Goal: Task Accomplishment & Management: Complete application form

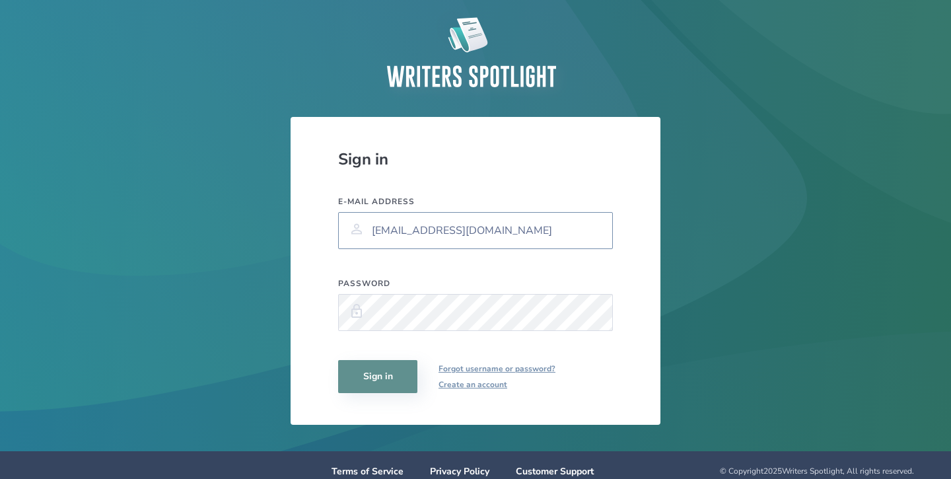
type input "[EMAIL_ADDRESS][DOMAIN_NAME]"
click at [367, 390] on button "Sign in" at bounding box center [377, 376] width 79 height 33
click at [388, 377] on button "Sign in" at bounding box center [377, 376] width 79 height 33
click at [368, 374] on button "Sign in" at bounding box center [377, 376] width 79 height 33
click at [386, 377] on button "Sign in" at bounding box center [377, 376] width 79 height 33
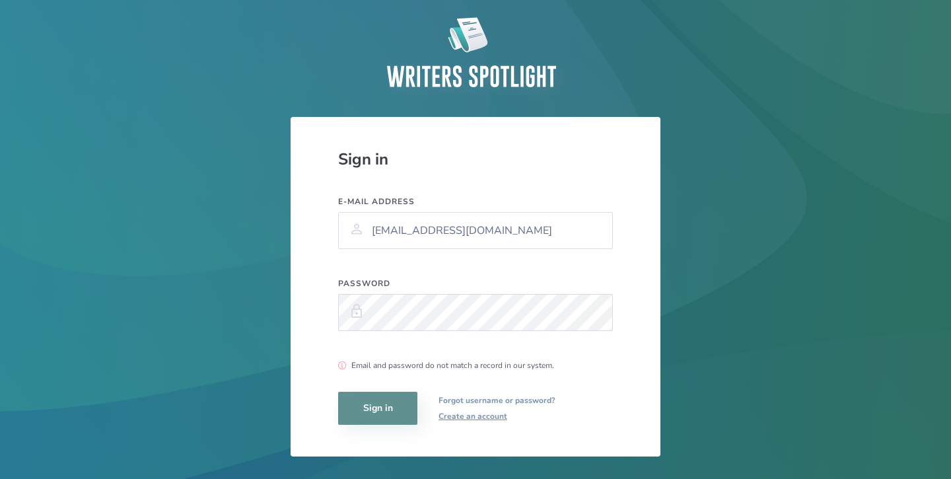
click at [497, 397] on link "Forgot username or password?" at bounding box center [497, 400] width 117 height 16
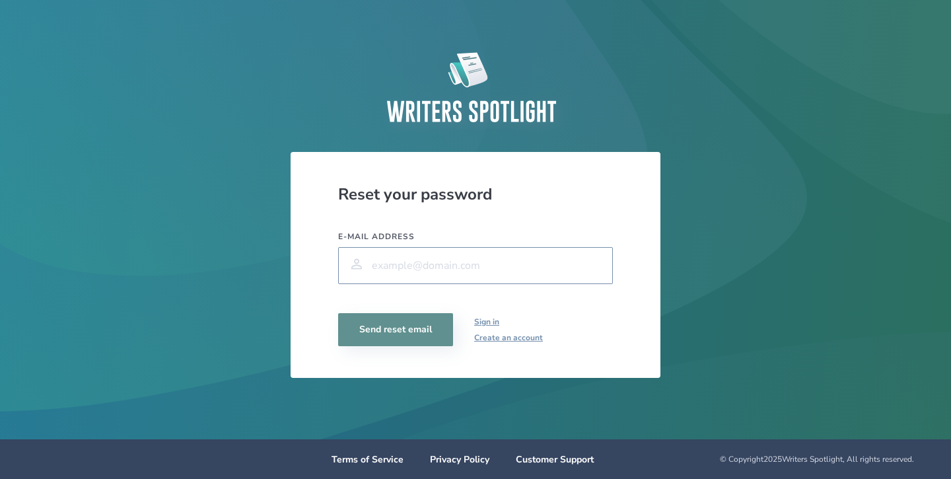
click at [485, 270] on input "E-mail address" at bounding box center [475, 265] width 275 height 37
type input "[EMAIL_ADDRESS][DOMAIN_NAME]"
click at [417, 322] on button "Send reset email" at bounding box center [395, 329] width 115 height 33
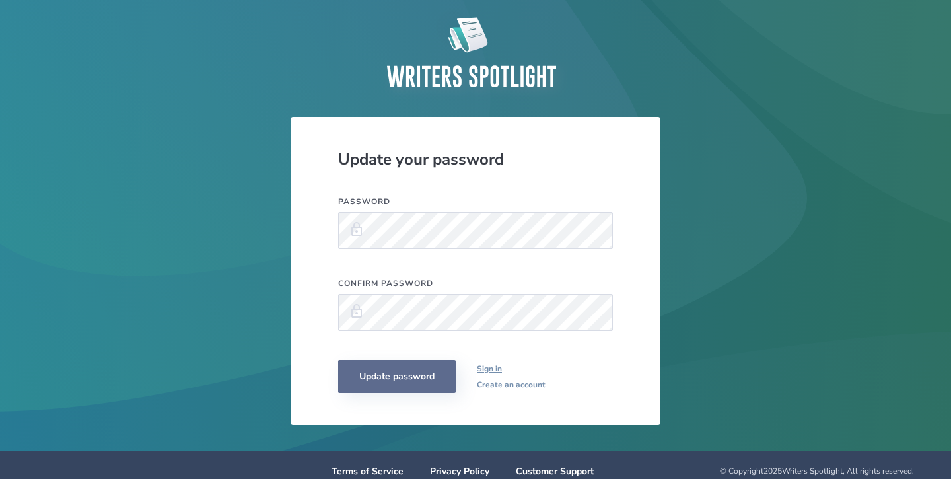
click at [398, 389] on button "Update password" at bounding box center [397, 376] width 118 height 33
click at [431, 381] on button "Update password" at bounding box center [397, 376] width 118 height 33
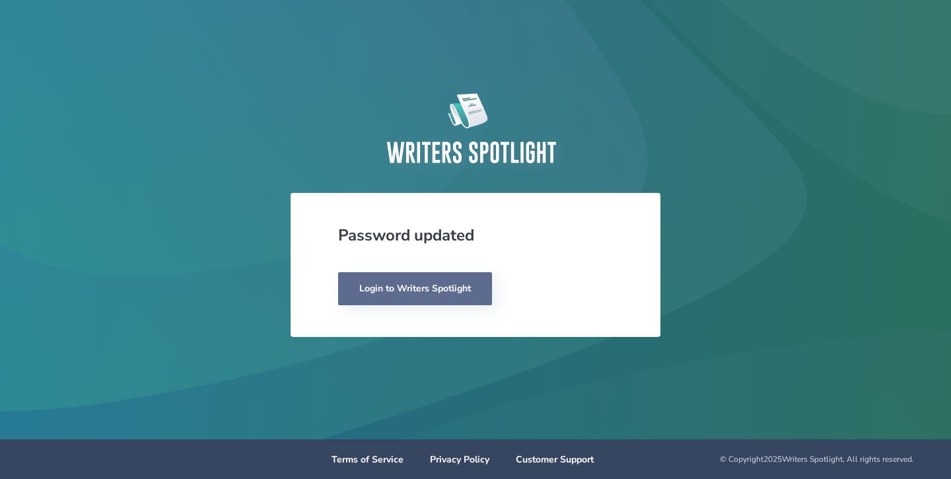
click at [460, 294] on link "Login to Writers Spotlight" at bounding box center [415, 288] width 154 height 33
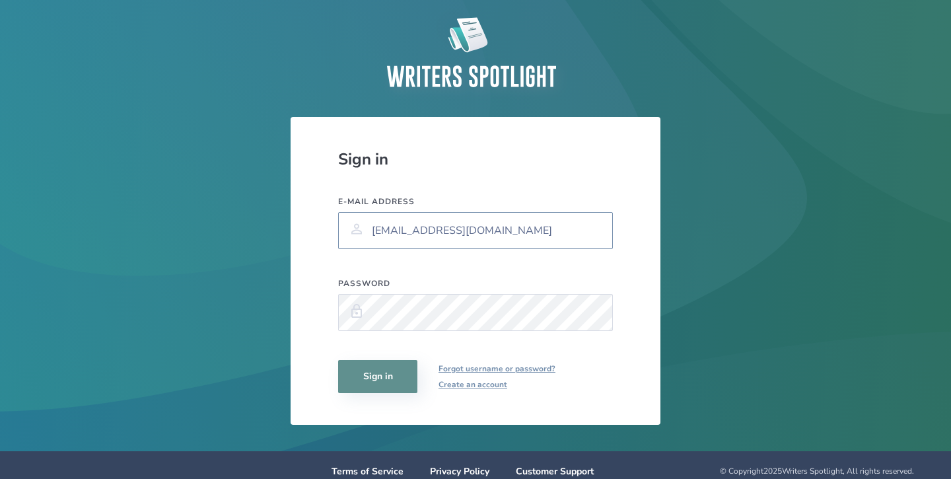
type input "[EMAIL_ADDRESS][DOMAIN_NAME]"
click at [393, 371] on button "Sign in" at bounding box center [377, 376] width 79 height 33
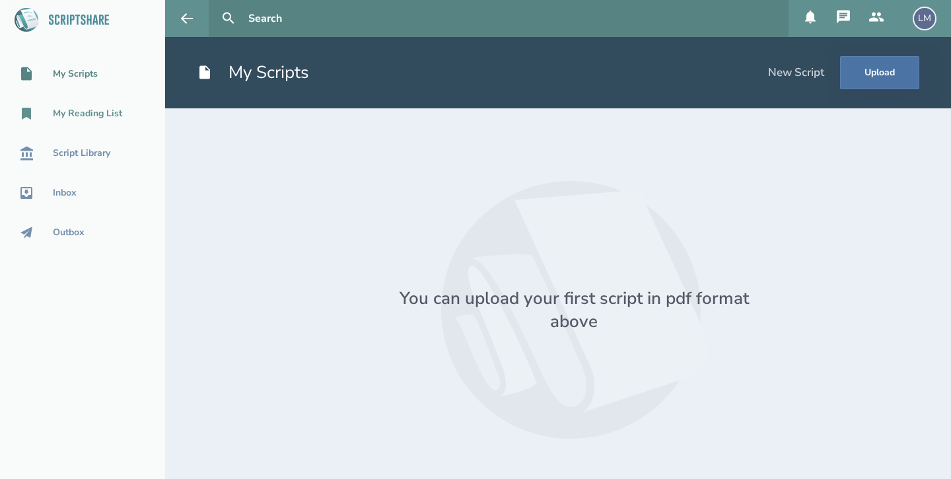
click at [85, 108] on div "My Reading List" at bounding box center [87, 113] width 69 height 11
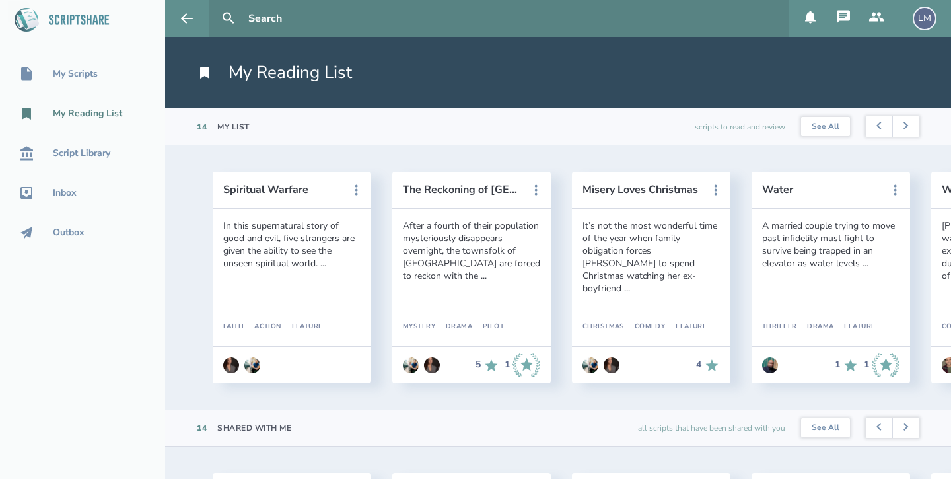
drag, startPoint x: 389, startPoint y: 403, endPoint x: 497, endPoint y: 402, distance: 108.4
click at [497, 402] on div "Spiritual Warfare In this supernatural story of good and evil, five strangers a…" at bounding box center [558, 277] width 786 height 264
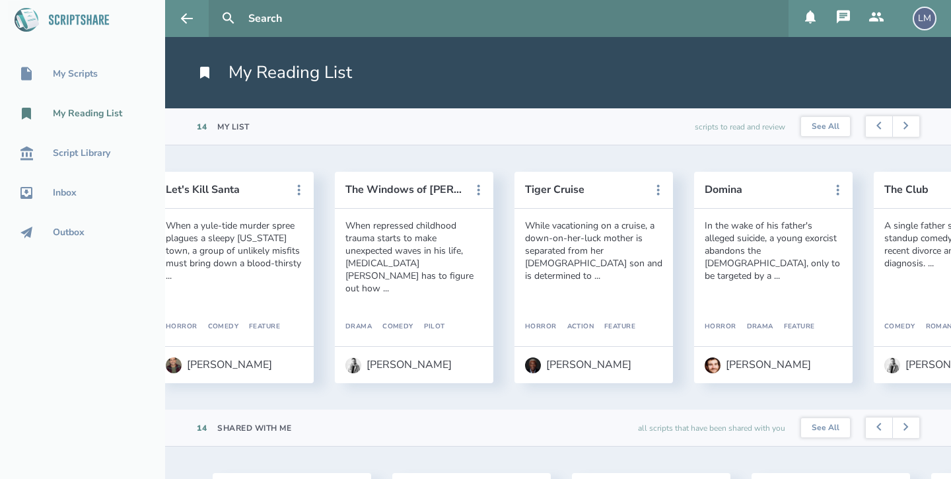
scroll to position [0, 1032]
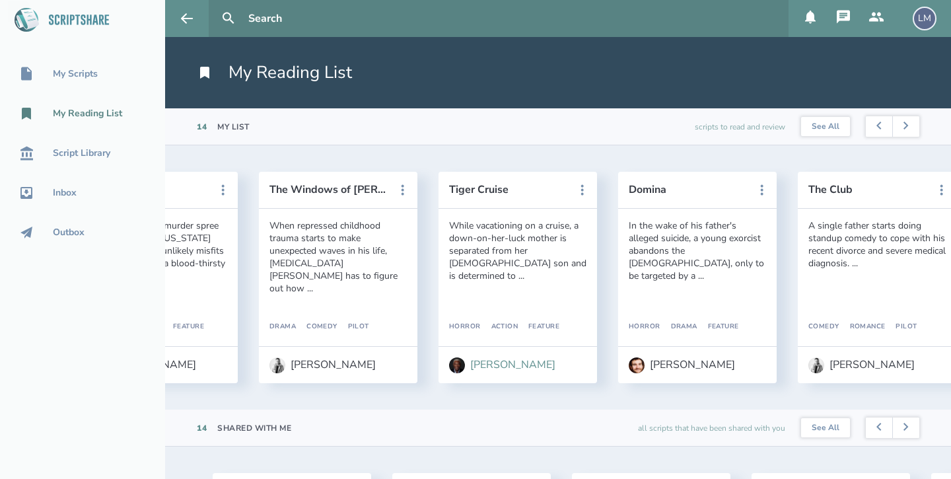
click at [497, 367] on div "[PERSON_NAME]" at bounding box center [512, 365] width 85 height 12
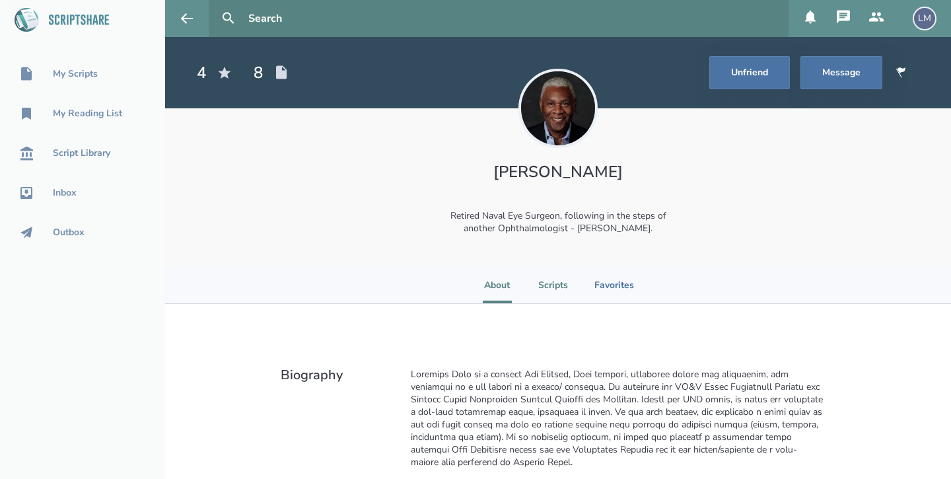
click at [559, 285] on li "Scripts" at bounding box center [553, 285] width 30 height 36
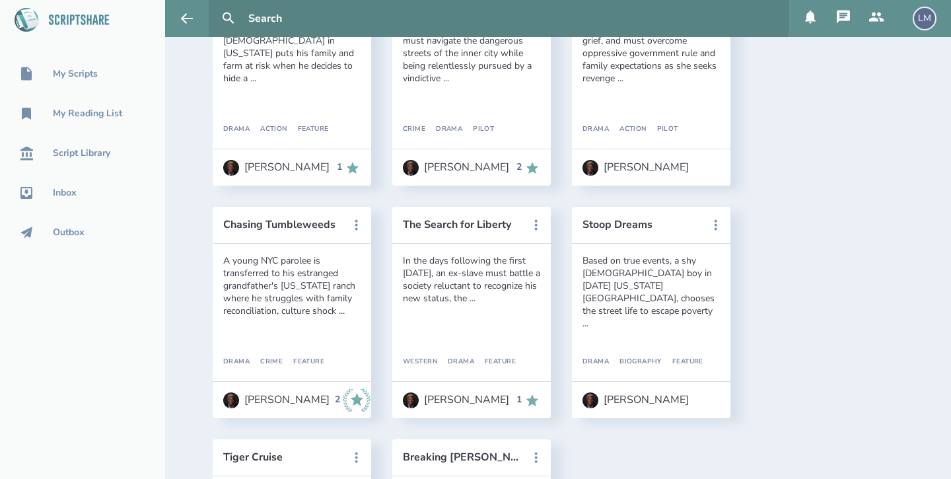
scroll to position [431, 0]
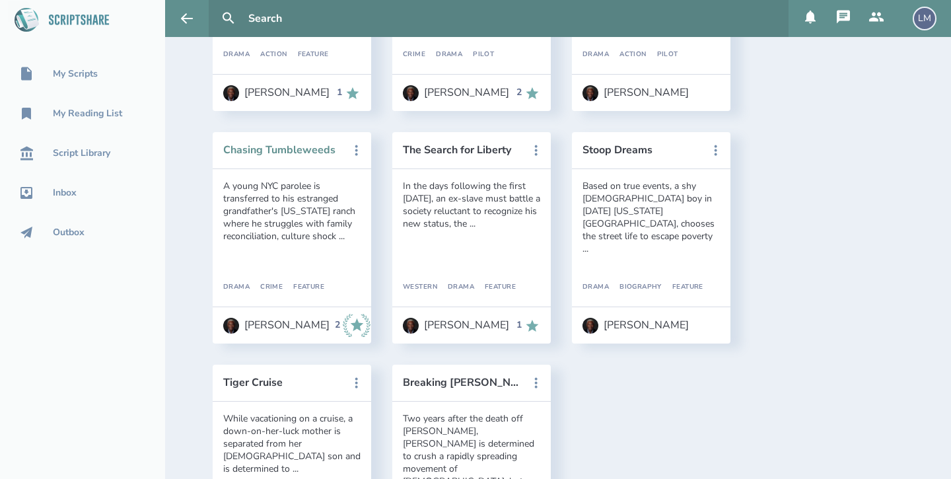
click at [274, 149] on button "Chasing Tumbleweeds" at bounding box center [282, 150] width 119 height 12
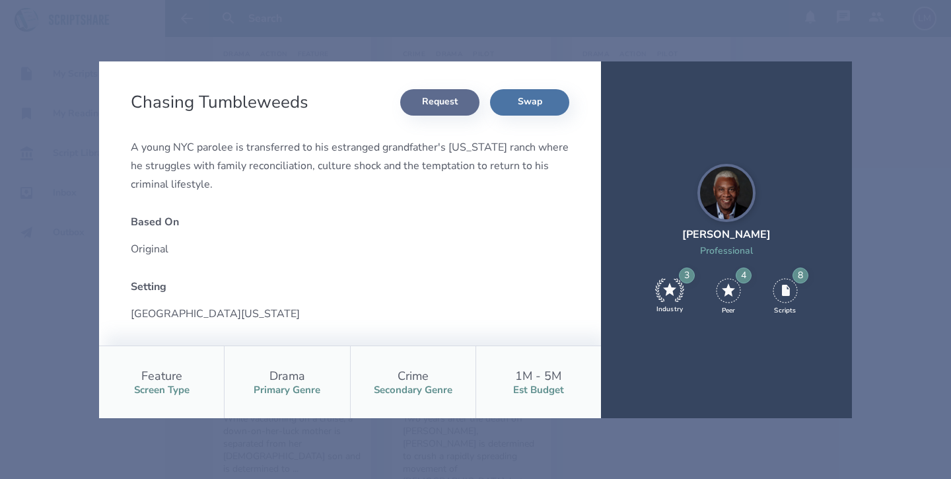
click at [463, 103] on button "Request" at bounding box center [439, 102] width 79 height 26
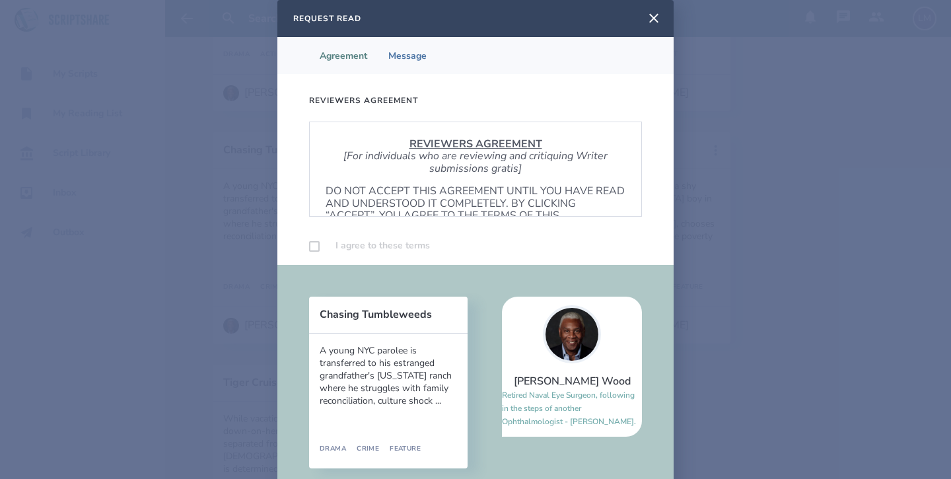
click at [330, 190] on p "DO NOT ACCEPT THIS AGREEMENT UNTIL YOU HAVE READ AND UNDERSTOOD IT COMPLETELY. …" at bounding box center [476, 209] width 300 height 49
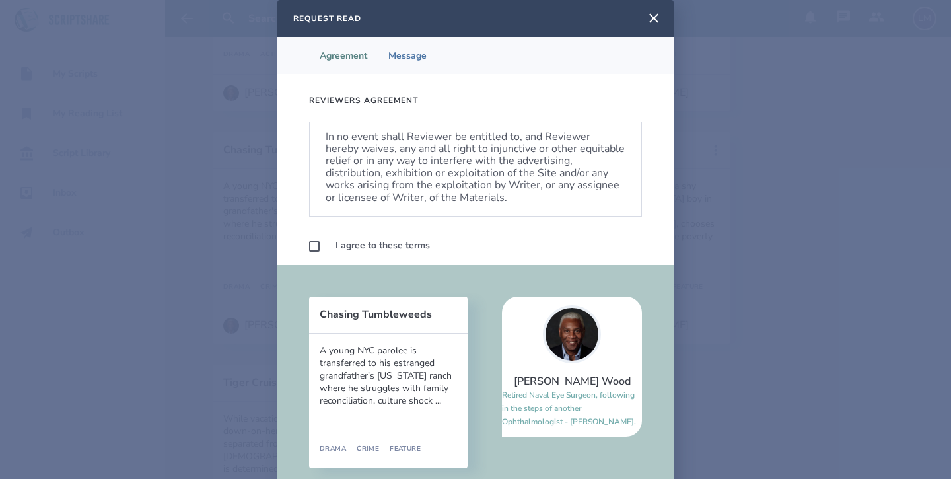
scroll to position [784, 0]
click at [314, 250] on label at bounding box center [314, 246] width 11 height 11
checkbox input "true"
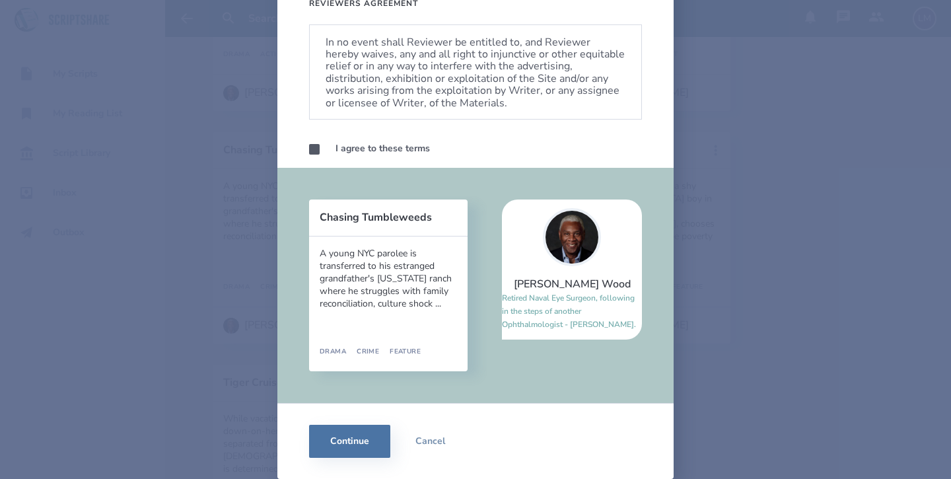
scroll to position [97, 0]
click at [359, 452] on button "Continue" at bounding box center [349, 441] width 81 height 33
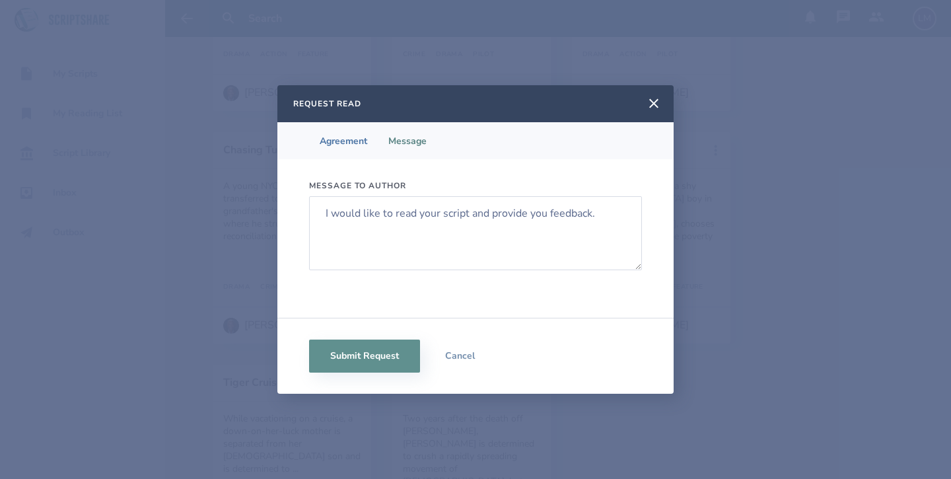
scroll to position [0, 0]
click at [384, 349] on button "Submit Request" at bounding box center [364, 356] width 111 height 33
